Goal: Transaction & Acquisition: Purchase product/service

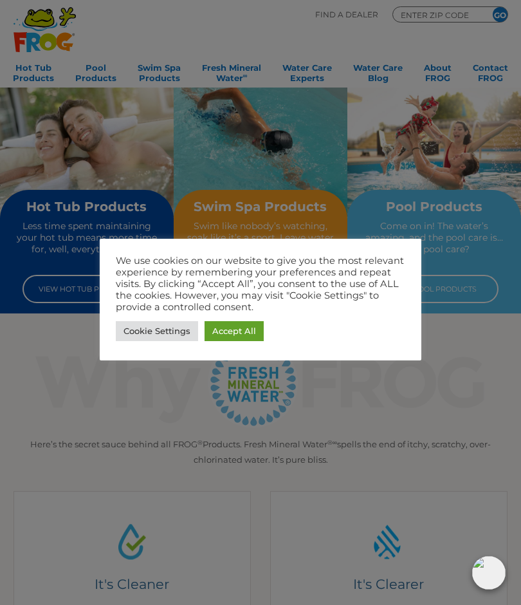
click at [234, 337] on link "Accept All" at bounding box center [234, 331] width 59 height 20
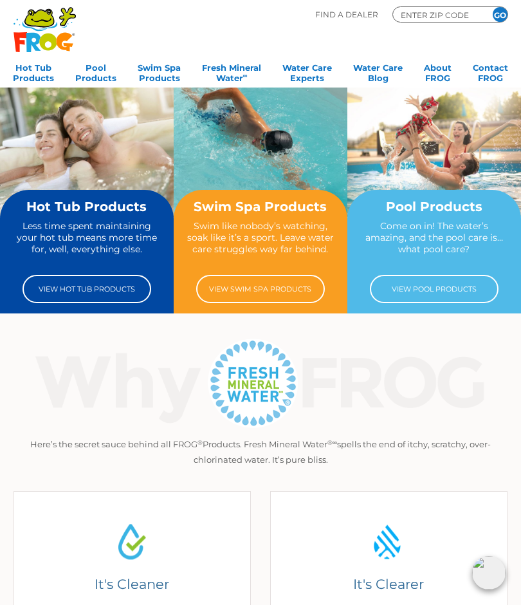
click at [72, 203] on h2 "Hot Tub Products" at bounding box center [87, 206] width 150 height 14
click at [80, 215] on div "Hot Tub Products Less time spent maintaining your hot tub means more time for, …" at bounding box center [87, 251] width 150 height 104
click at [93, 290] on link "View Hot Tub Products" at bounding box center [87, 289] width 129 height 28
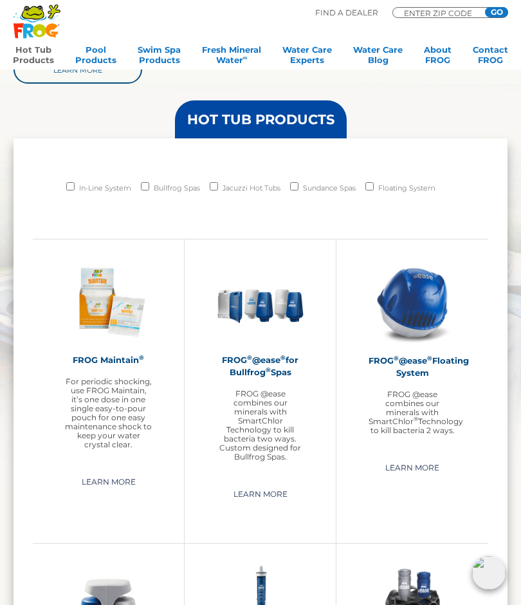
scroll to position [816, 0]
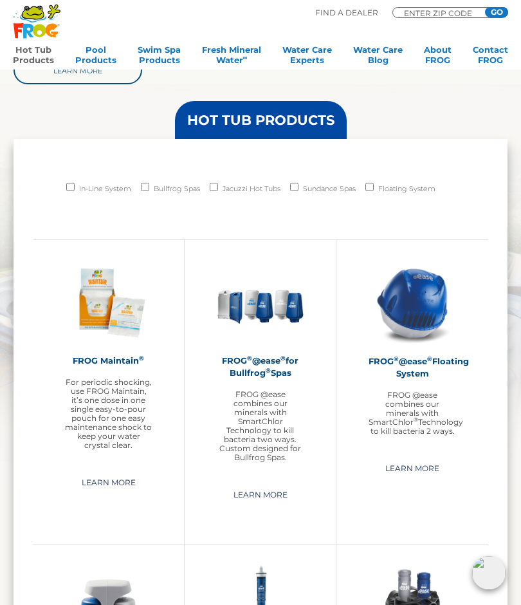
click at [421, 298] on img at bounding box center [412, 302] width 87 height 87
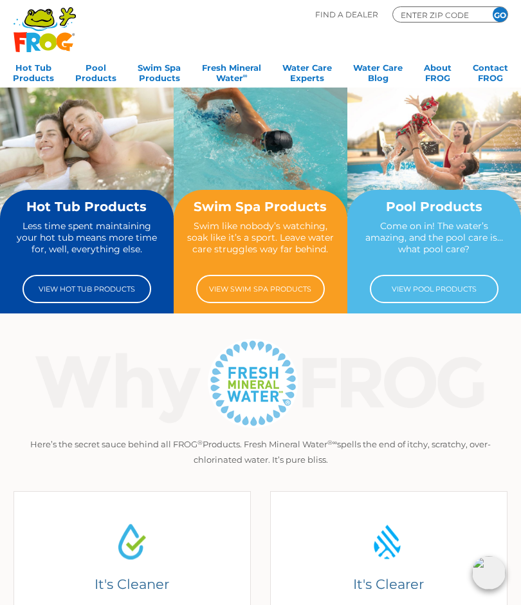
click at [277, 232] on p "Swim like nobody’s watching, soak like it’s a sport. Leave water care struggles…" at bounding box center [260, 243] width 150 height 47
click at [100, 286] on link "View Hot Tub Products" at bounding box center [87, 289] width 129 height 28
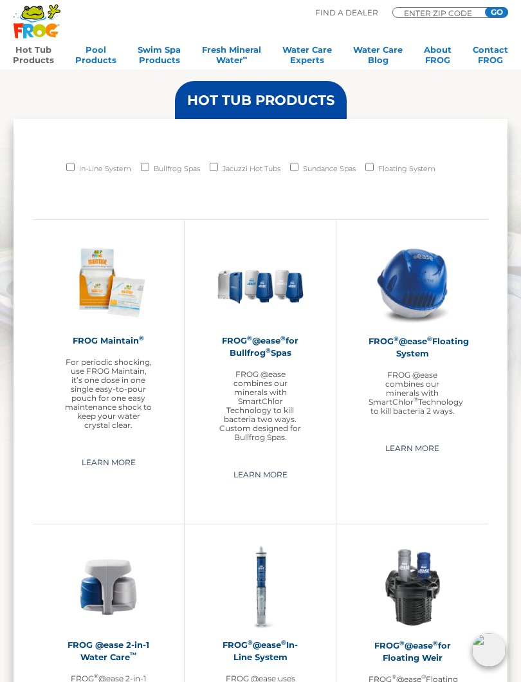
scroll to position [837, 0]
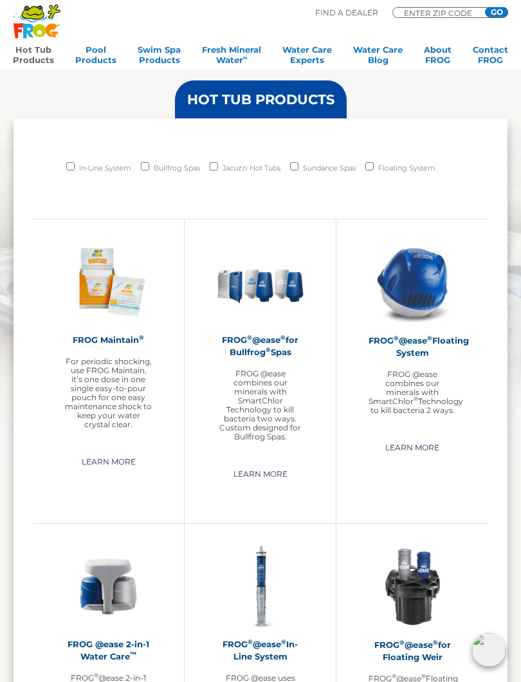
click at [441, 287] on img at bounding box center [412, 282] width 87 height 87
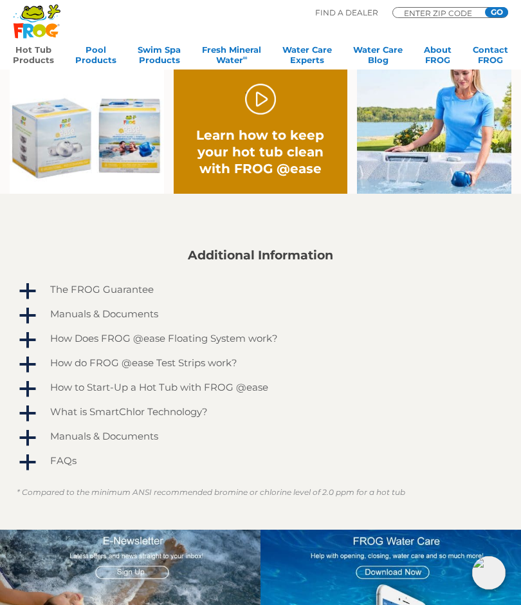
scroll to position [678, 0]
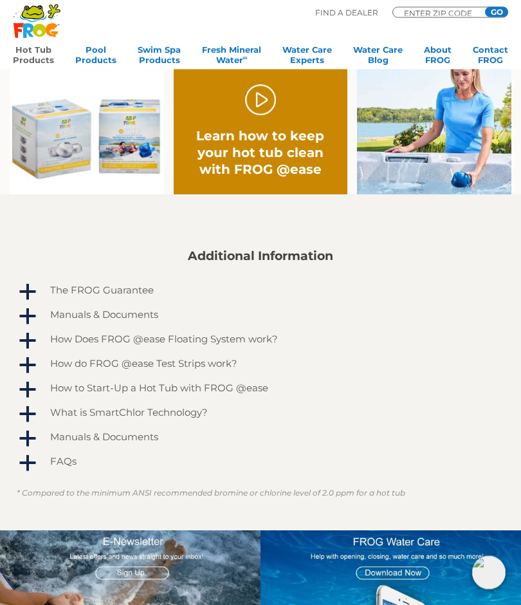
click at [42, 143] on img at bounding box center [87, 131] width 154 height 128
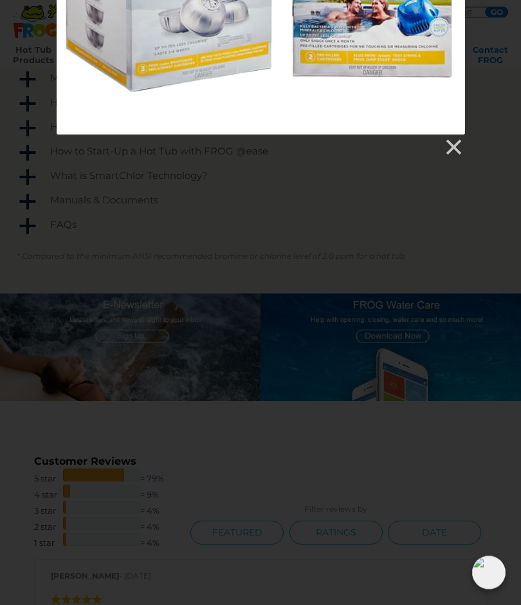
scroll to position [905, 0]
